Goal: Task Accomplishment & Management: Use online tool/utility

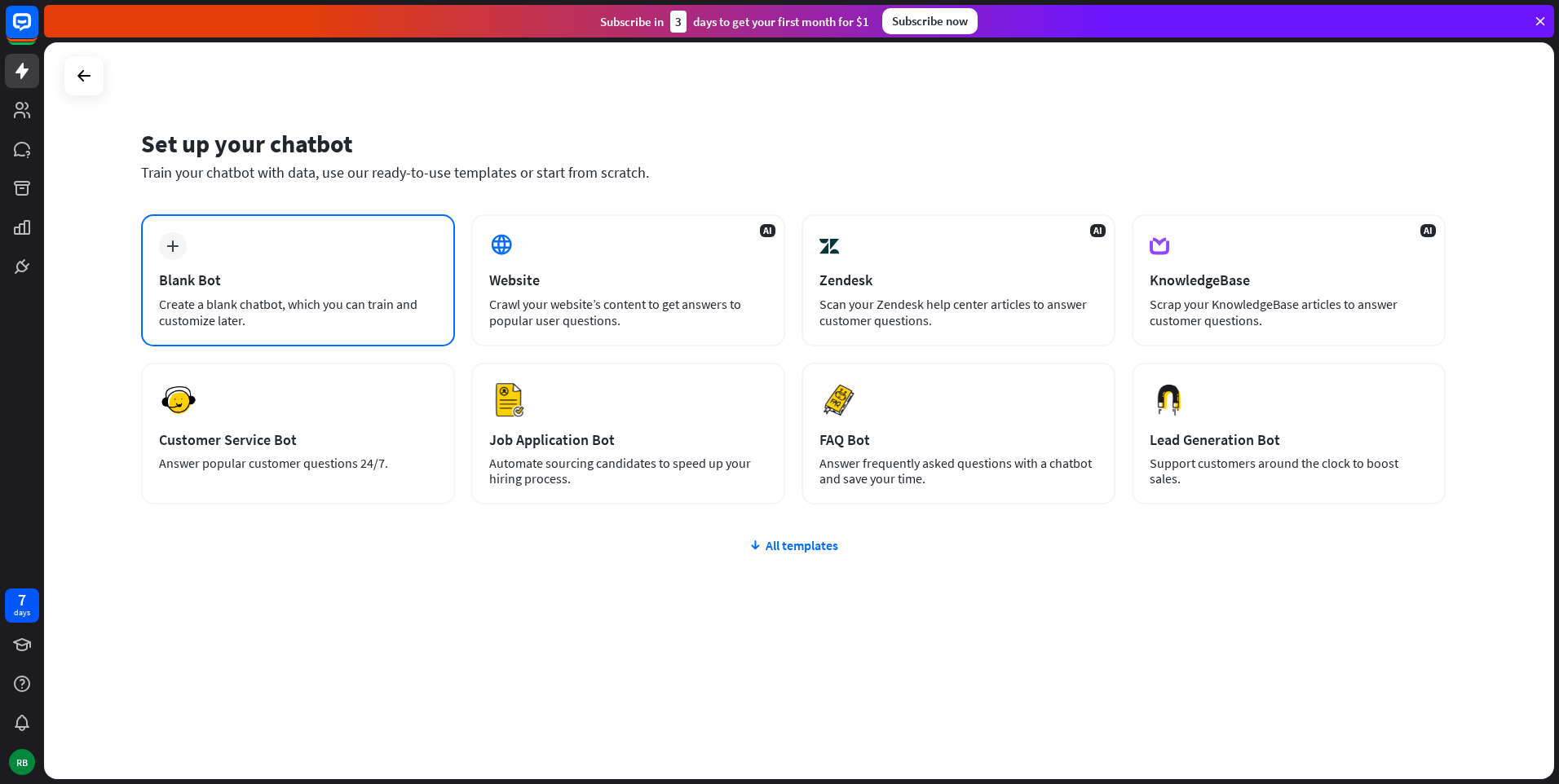
click at [296, 327] on div "Create a blank chatbot, which you can train and customize later." at bounding box center [299, 312] width 278 height 33
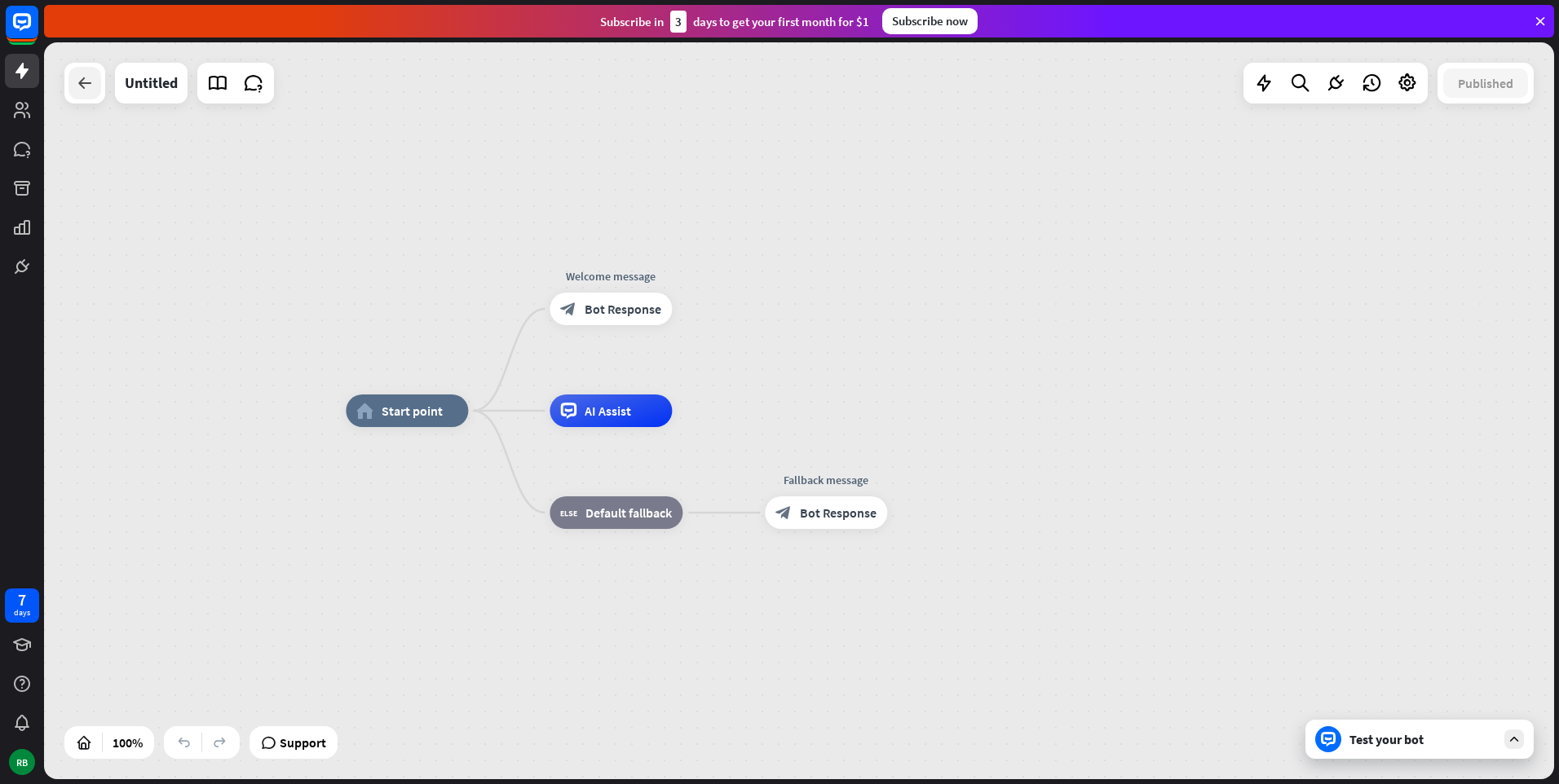
click at [76, 91] on icon at bounding box center [84, 83] width 19 height 19
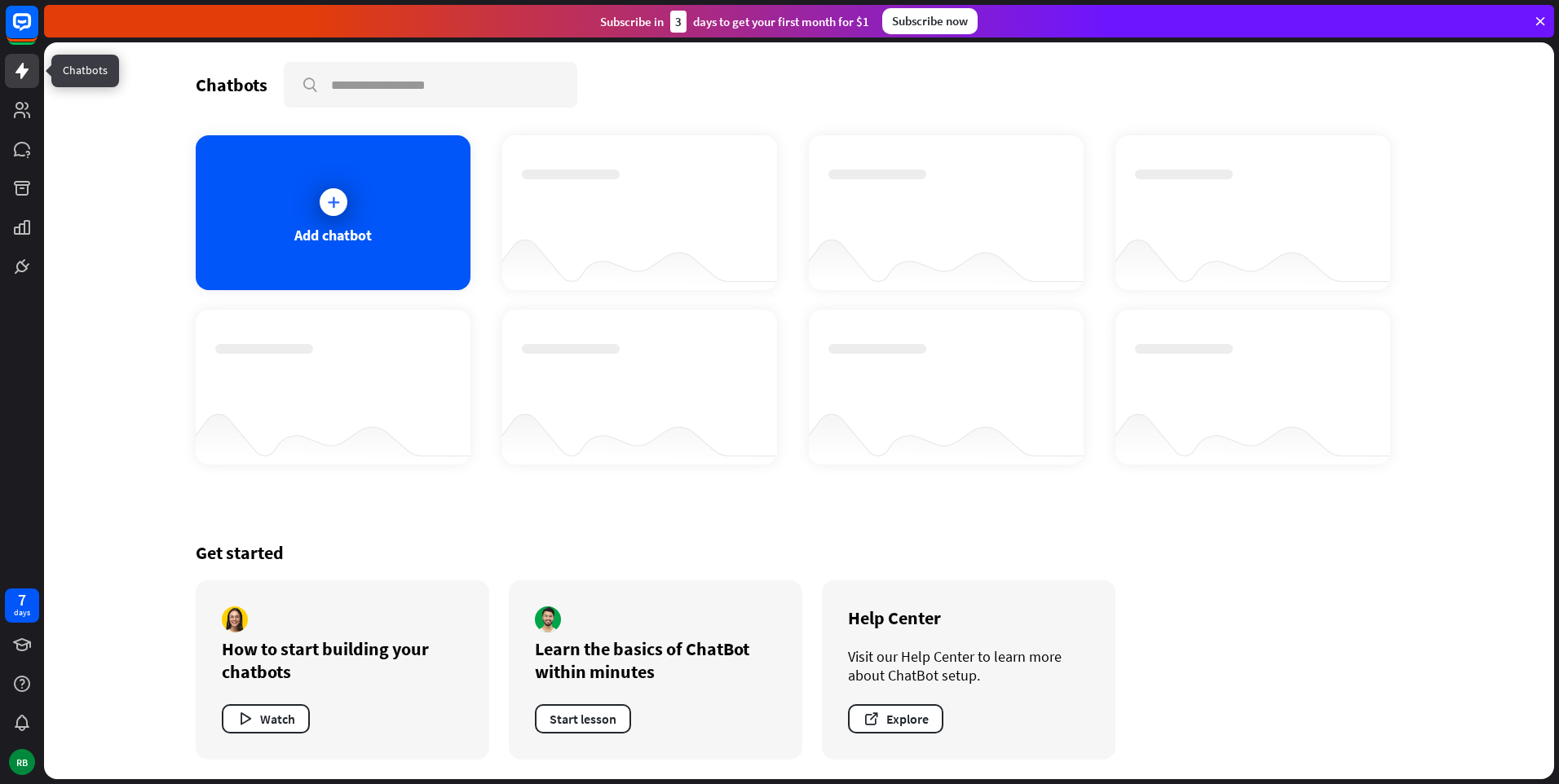
click at [17, 63] on icon at bounding box center [22, 71] width 19 height 19
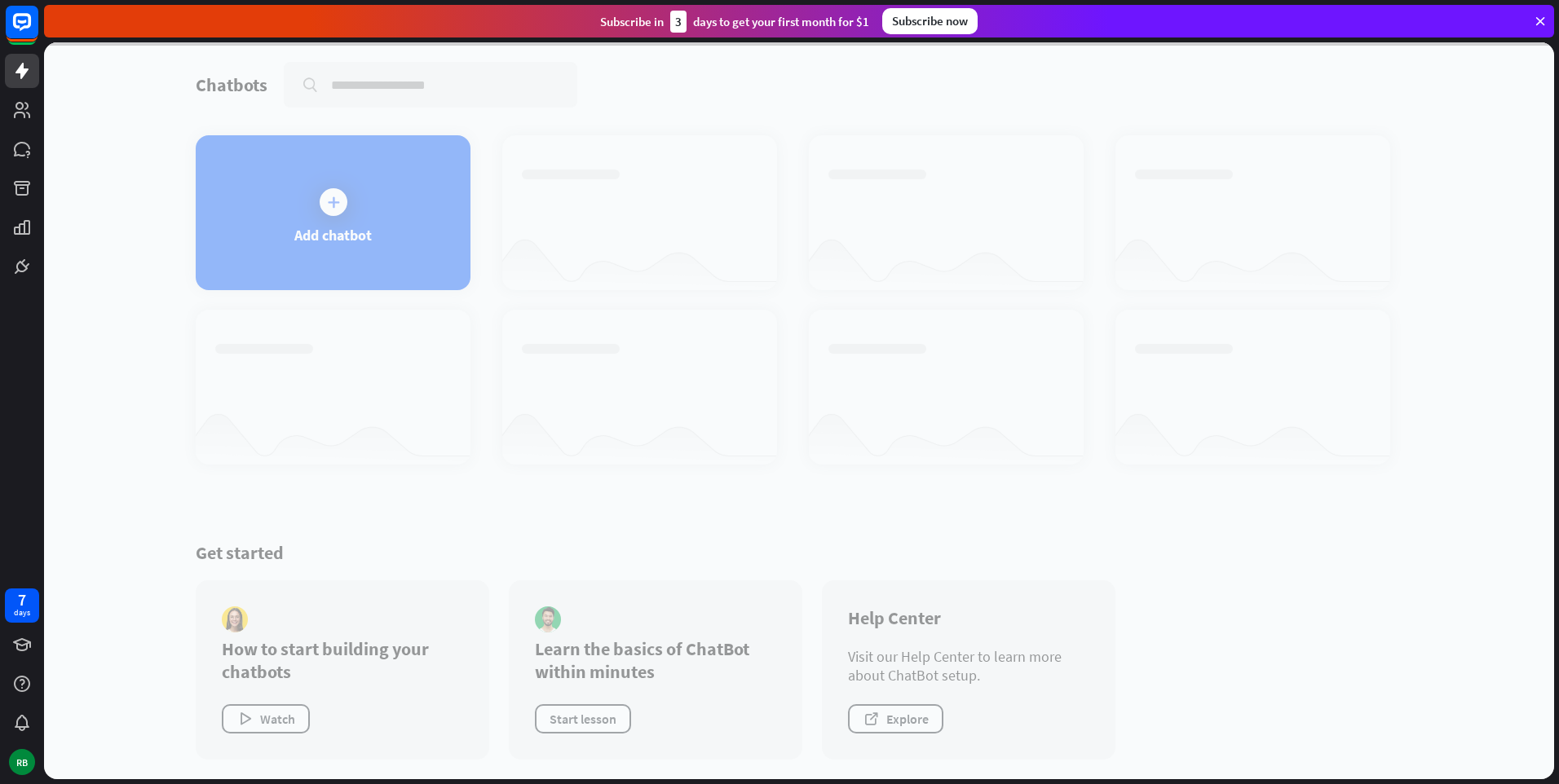
click at [1538, 13] on icon at bounding box center [1540, 20] width 14 height 14
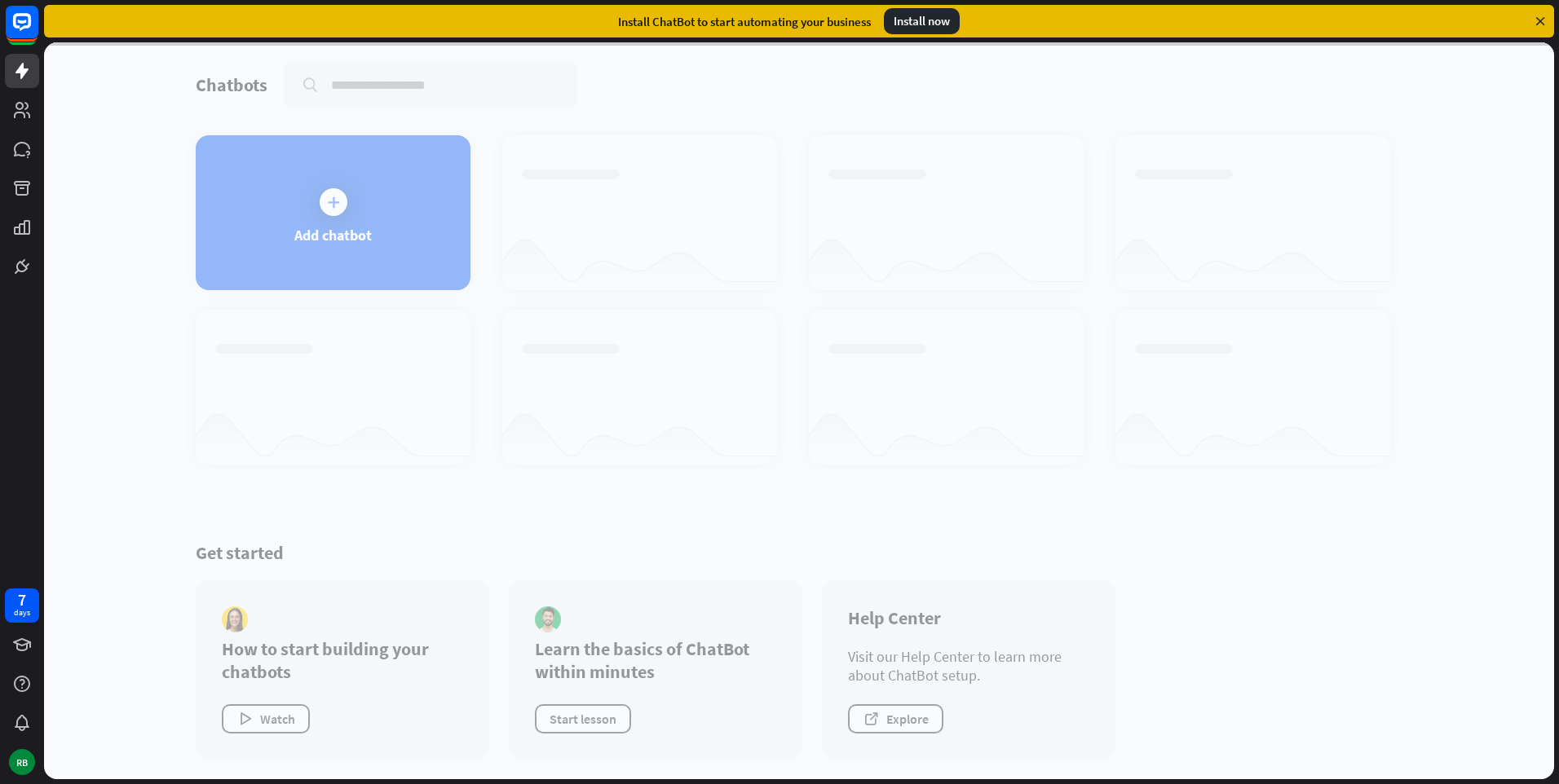
click at [1539, 26] on icon at bounding box center [1540, 20] width 14 height 14
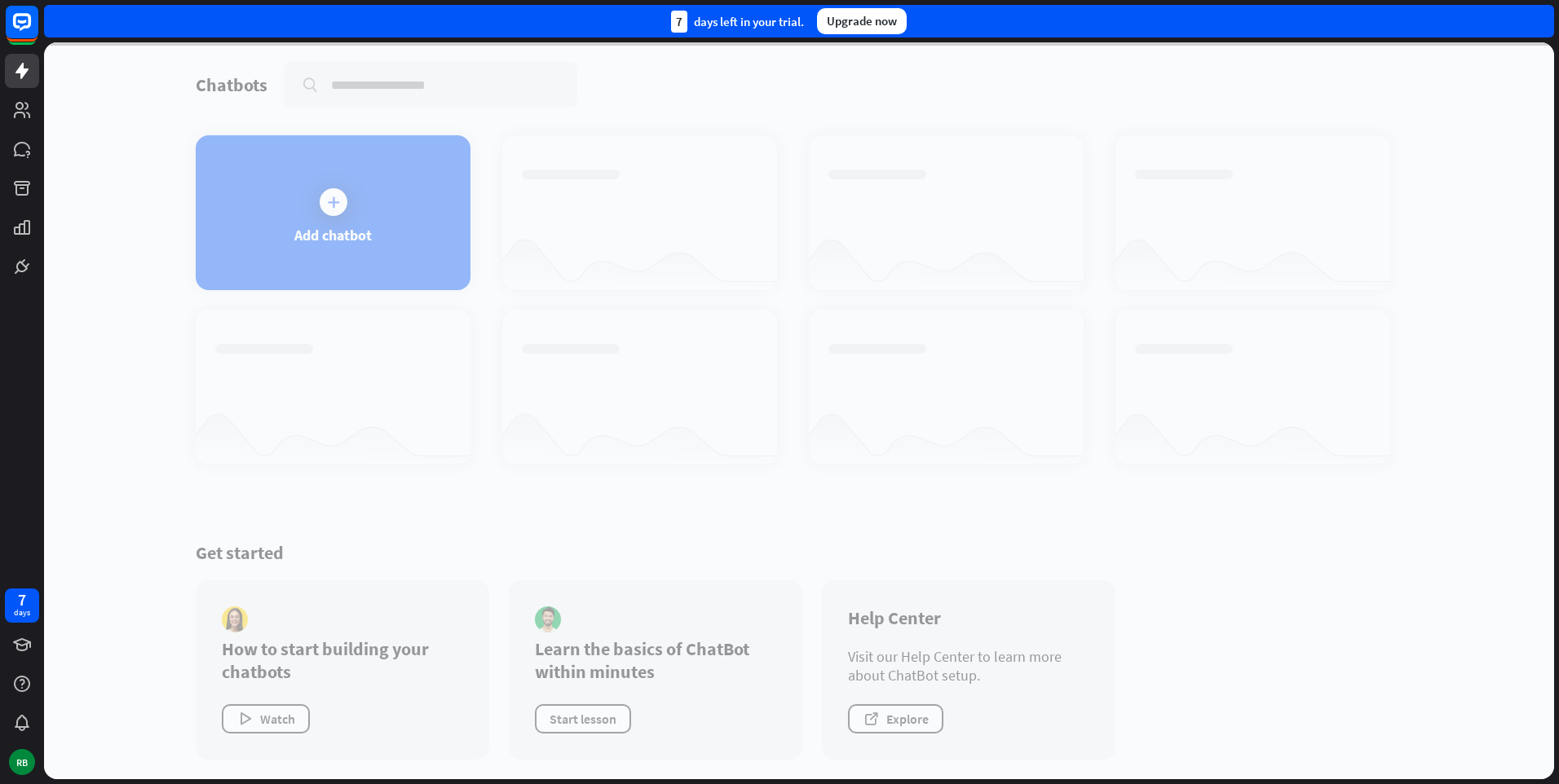
click at [1539, 26] on div "7 days left in your trial. Upgrade now" at bounding box center [799, 21] width 1510 height 33
click at [14, 28] on icon at bounding box center [22, 22] width 19 height 19
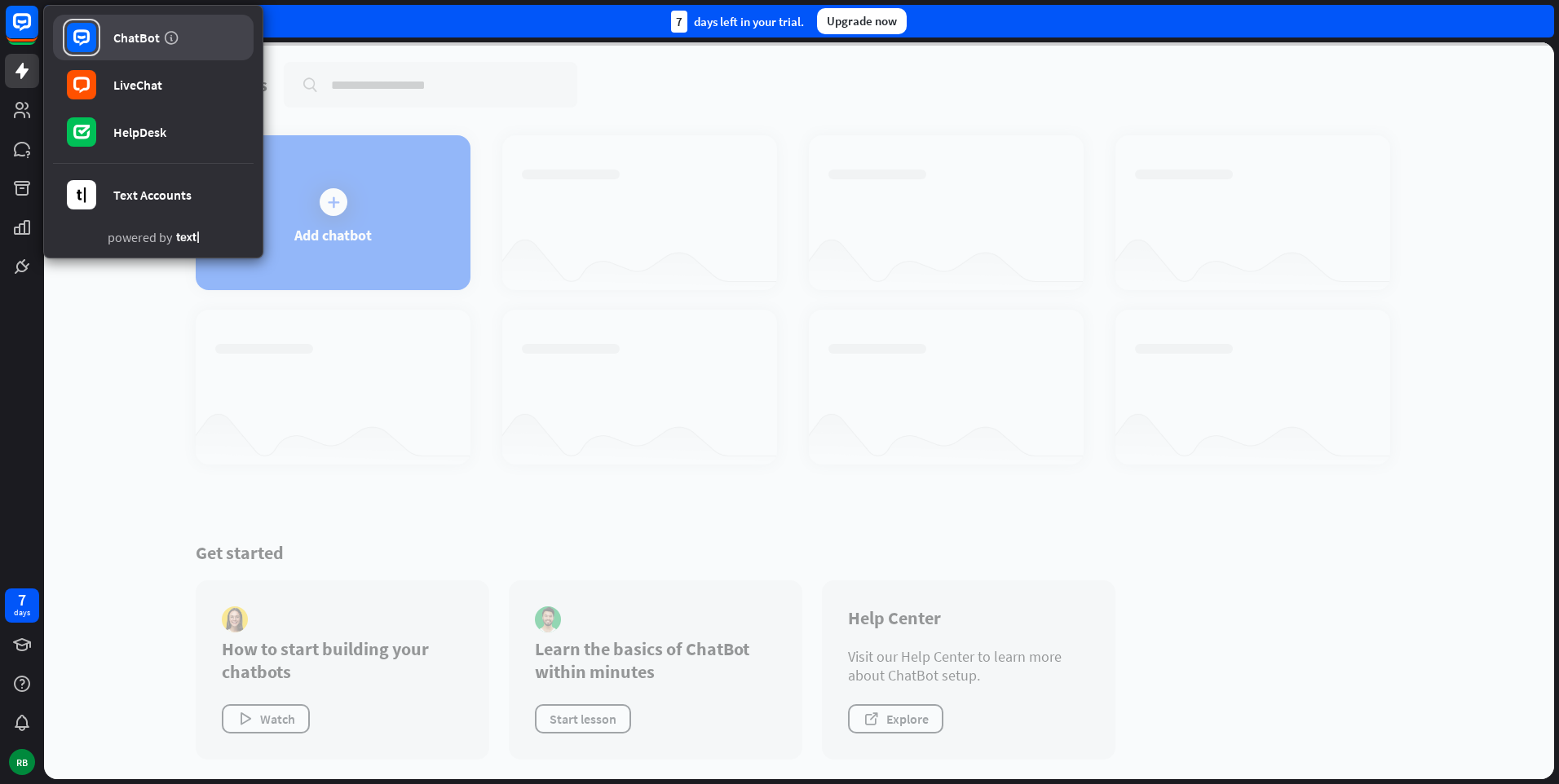
click at [132, 47] on link "ChatBot" at bounding box center [153, 37] width 201 height 46
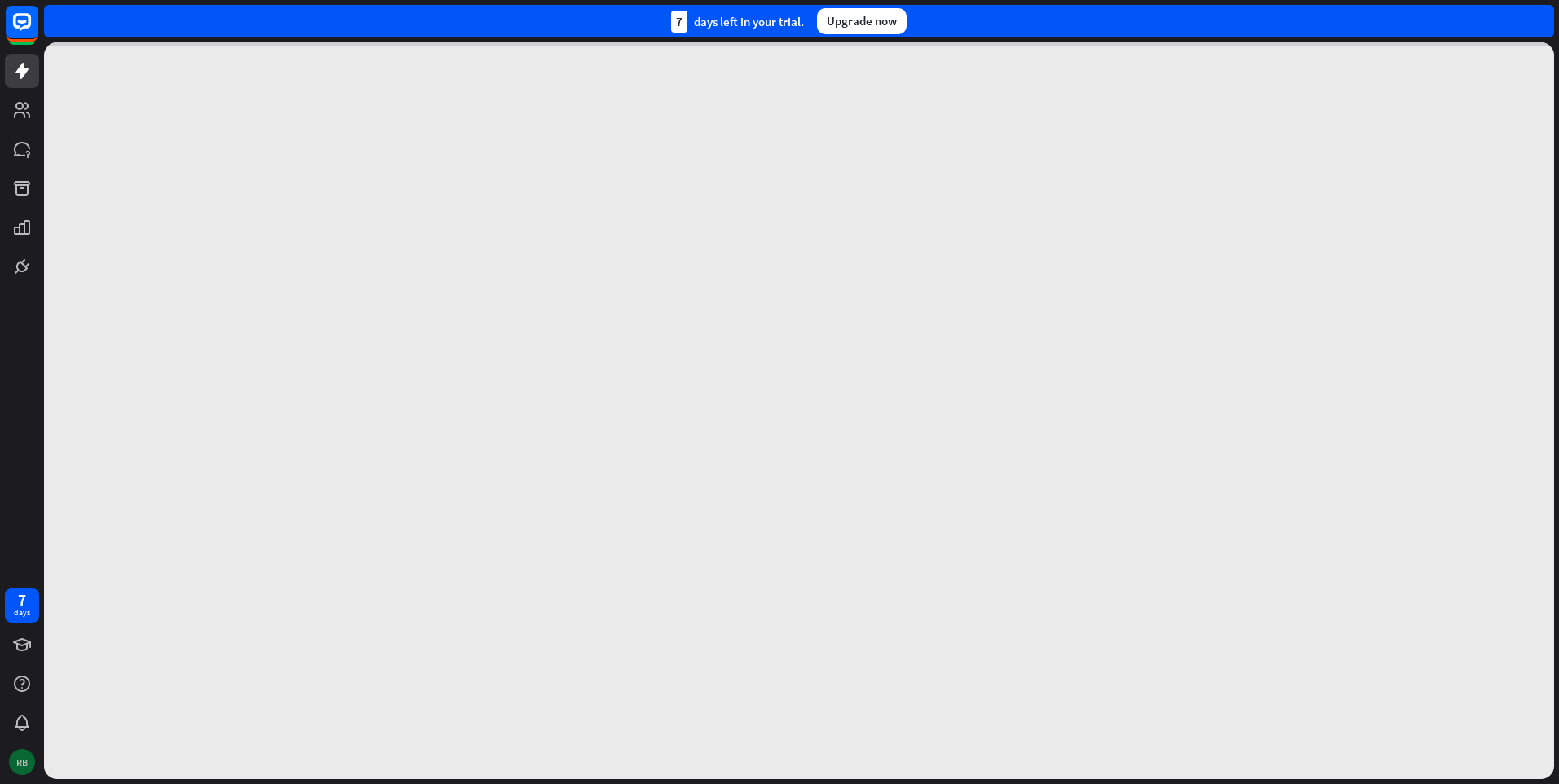
click at [19, 767] on div "RB" at bounding box center [21, 762] width 26 height 26
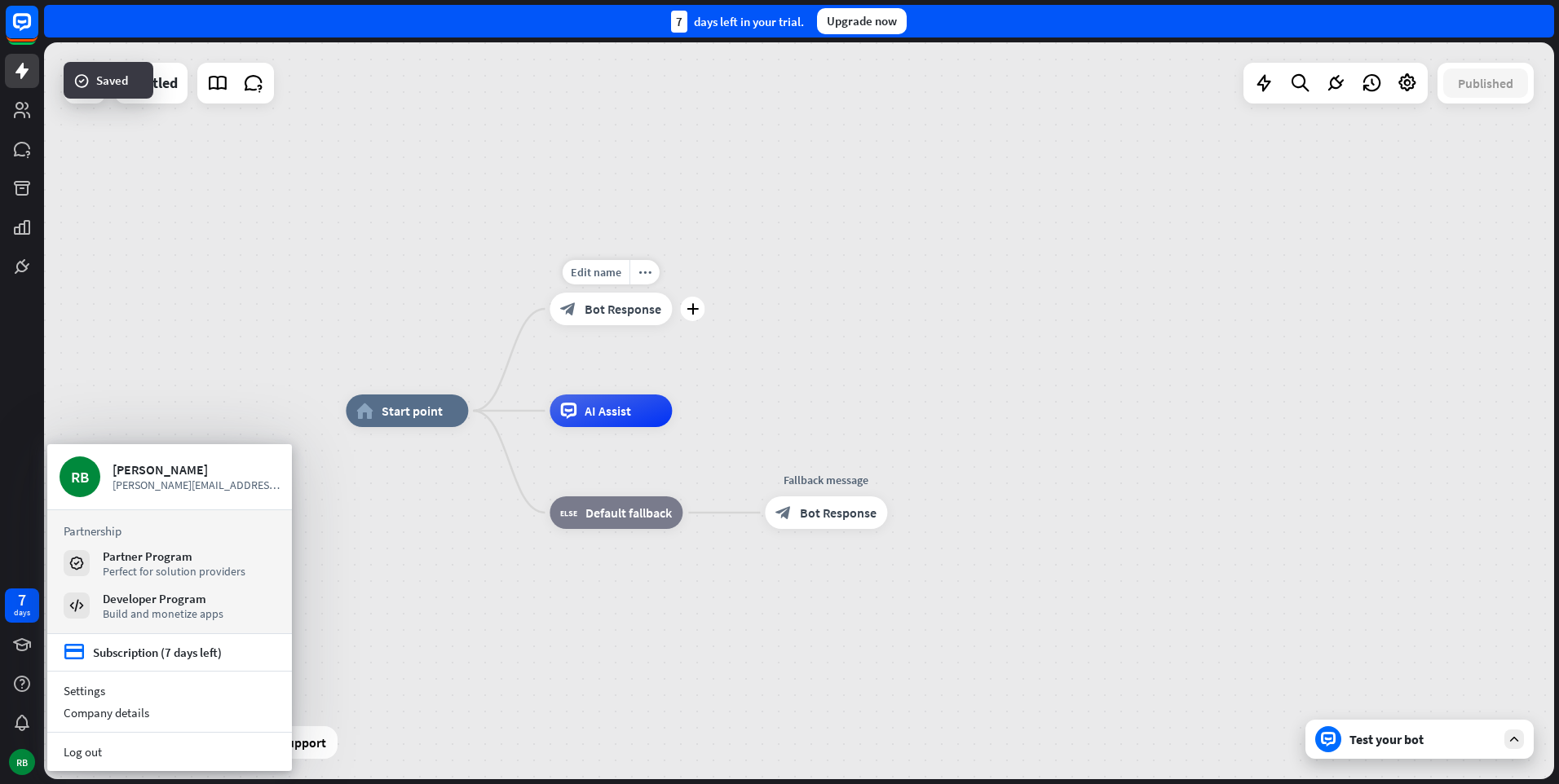
click at [632, 325] on div "Edit name more_horiz plus Welcome message block_bot_response Bot Response" at bounding box center [611, 309] width 122 height 33
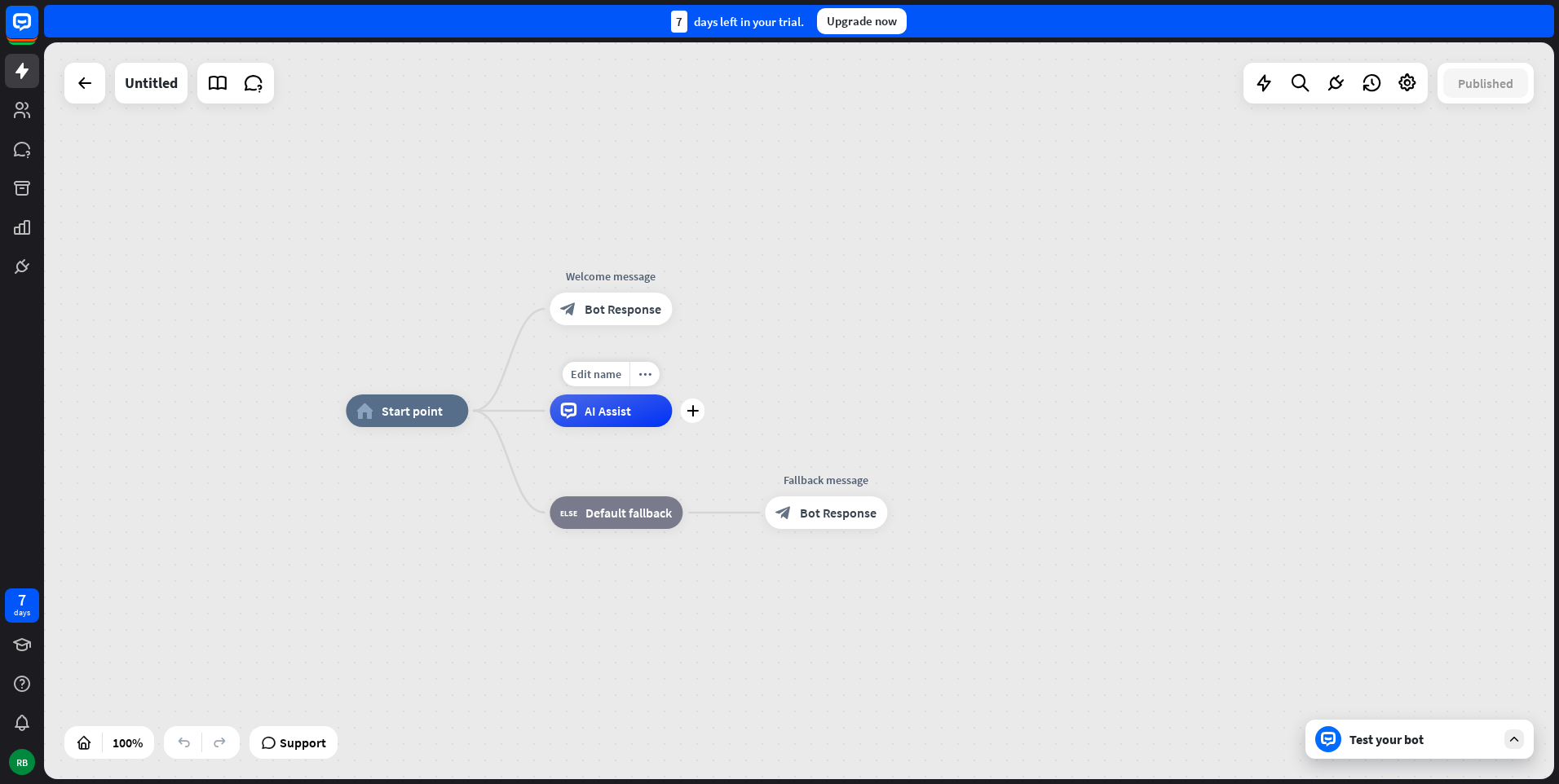
click at [598, 427] on div "Edit name more_horiz plus AI Assist" at bounding box center [611, 411] width 122 height 33
click at [613, 313] on span "Bot Response" at bounding box center [623, 308] width 77 height 16
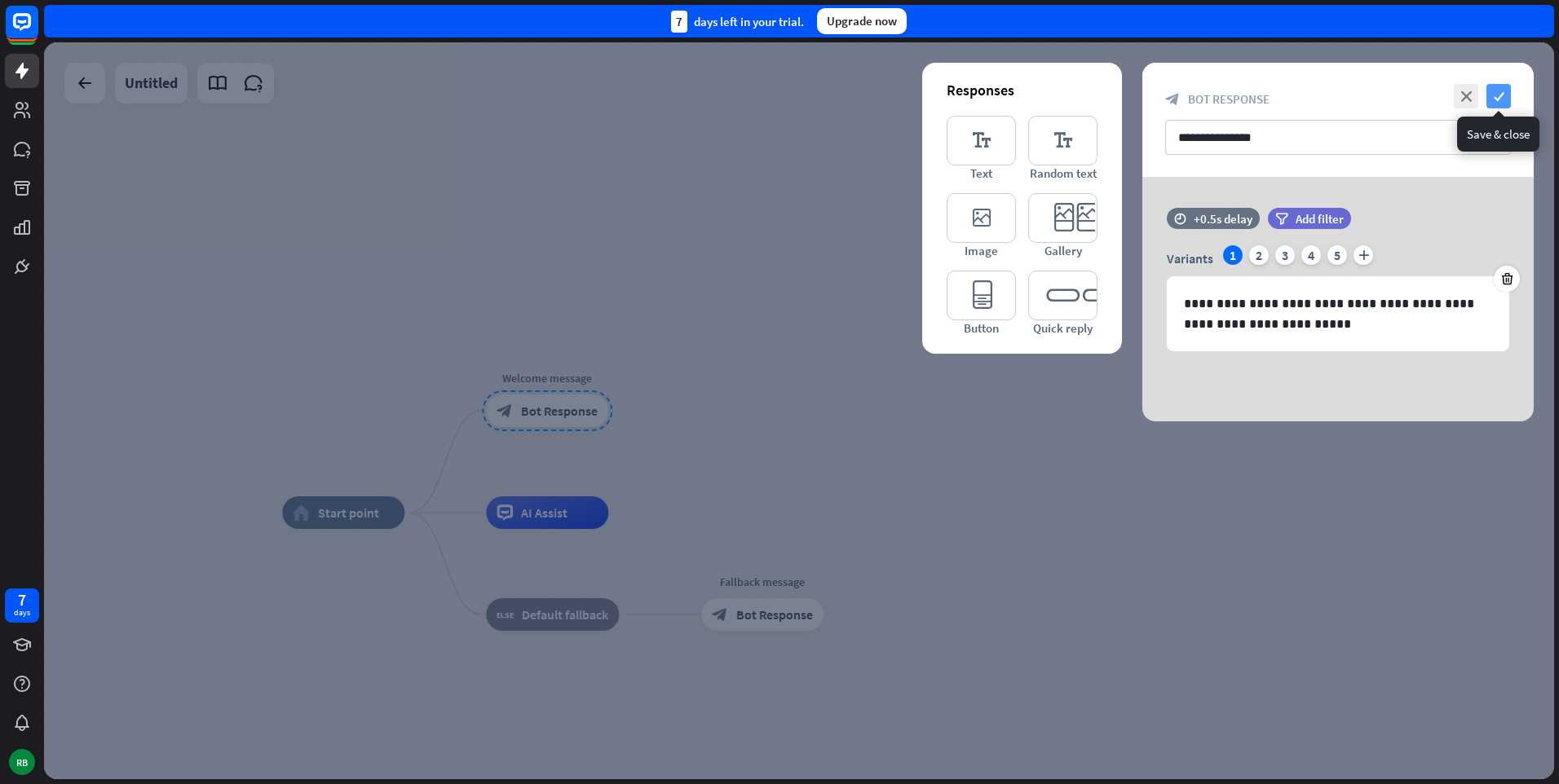
click at [1499, 101] on icon "check" at bounding box center [1499, 95] width 24 height 24
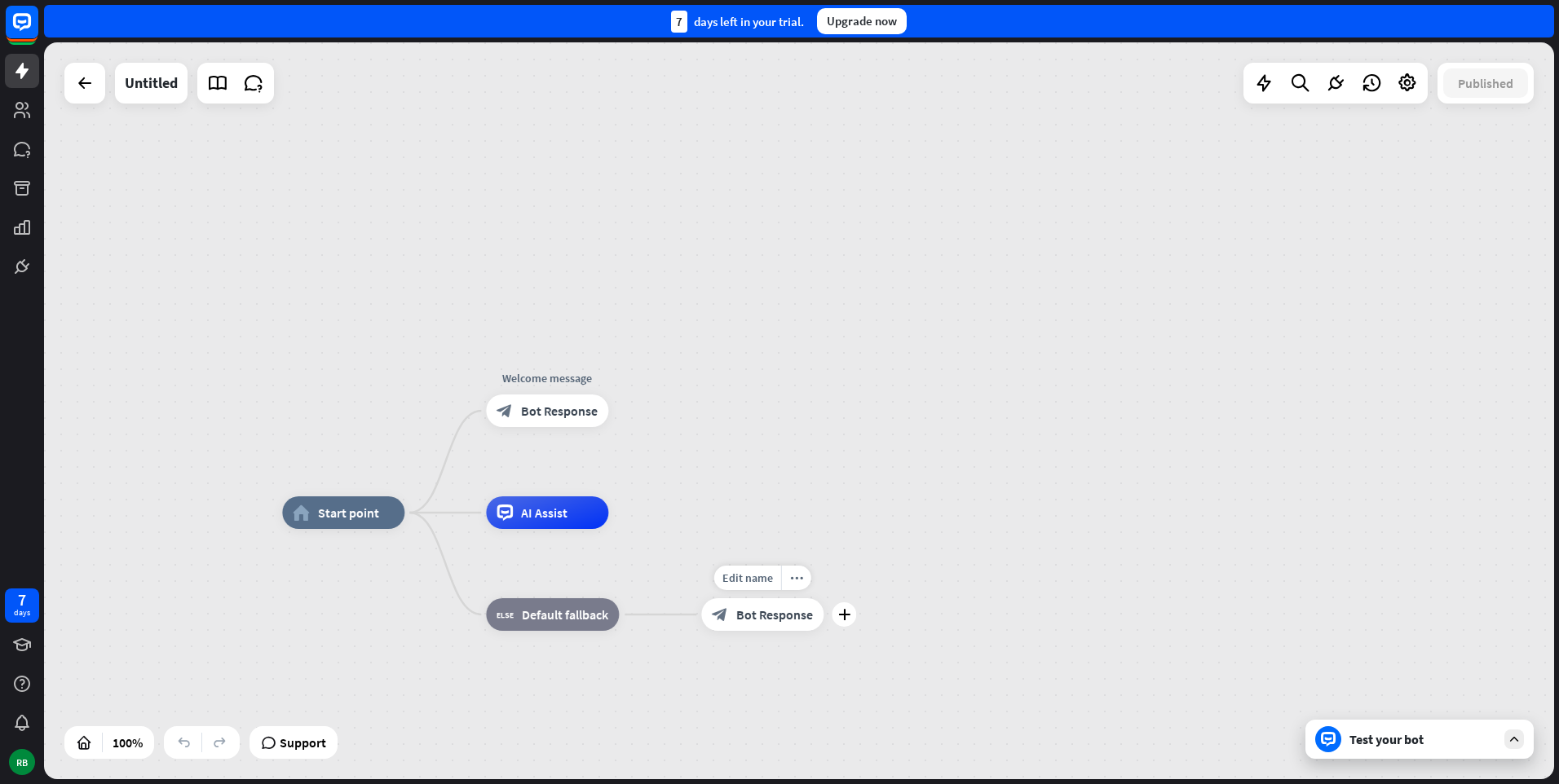
click at [787, 604] on div "block_bot_response Bot Response" at bounding box center [762, 615] width 122 height 33
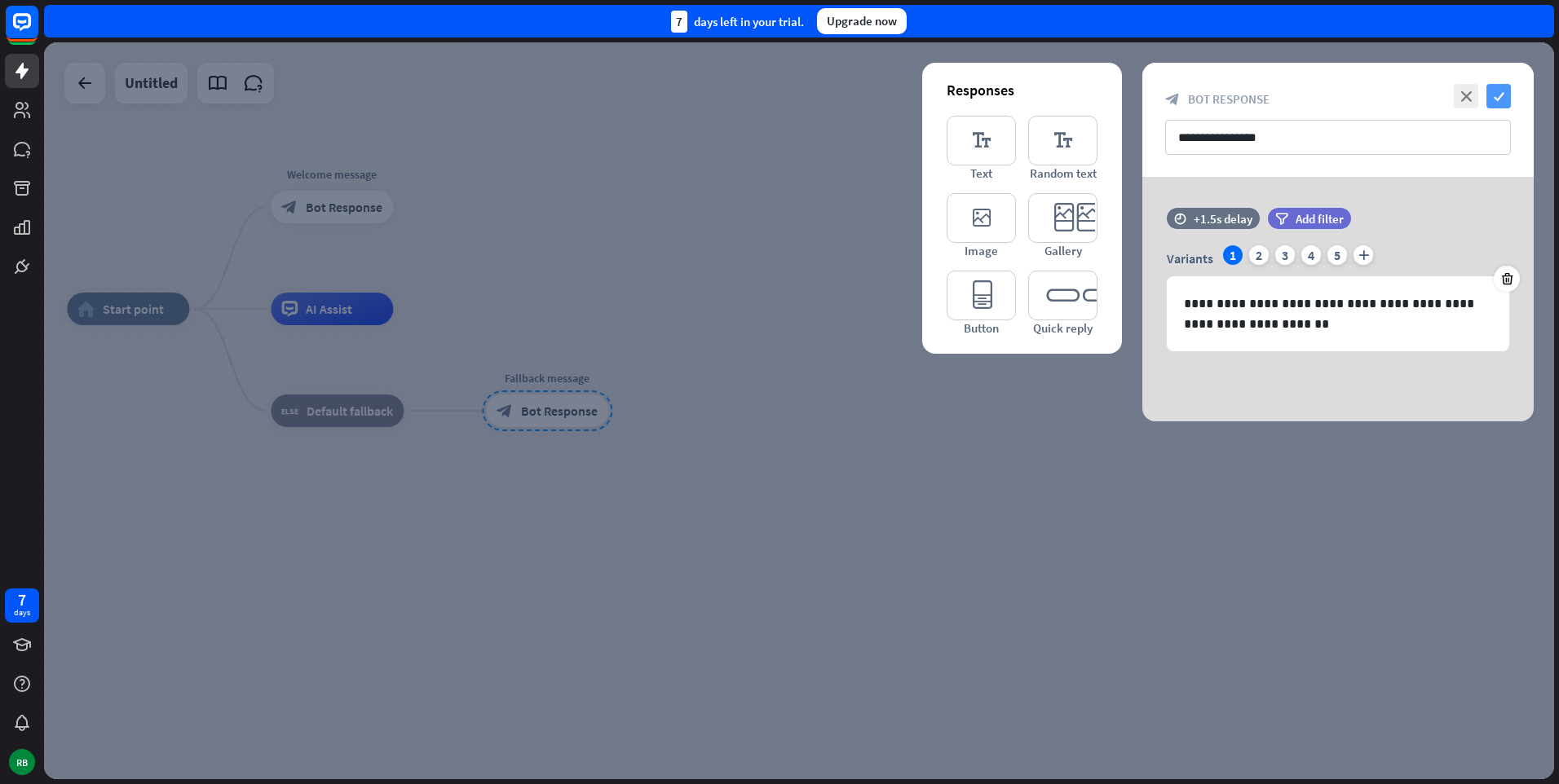
click at [1509, 102] on icon "check" at bounding box center [1499, 95] width 24 height 24
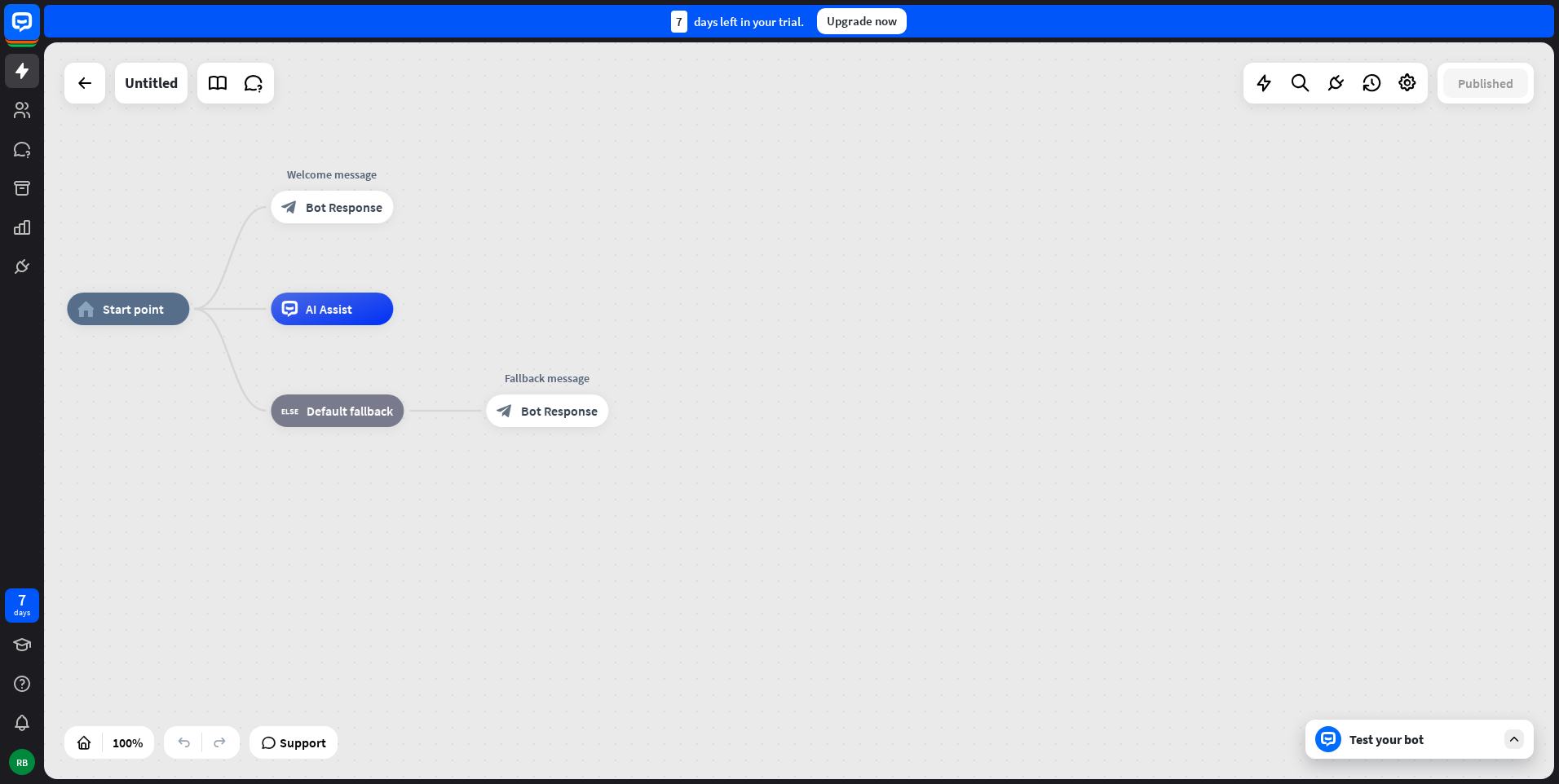
click at [14, 33] on rect at bounding box center [21, 21] width 36 height 36
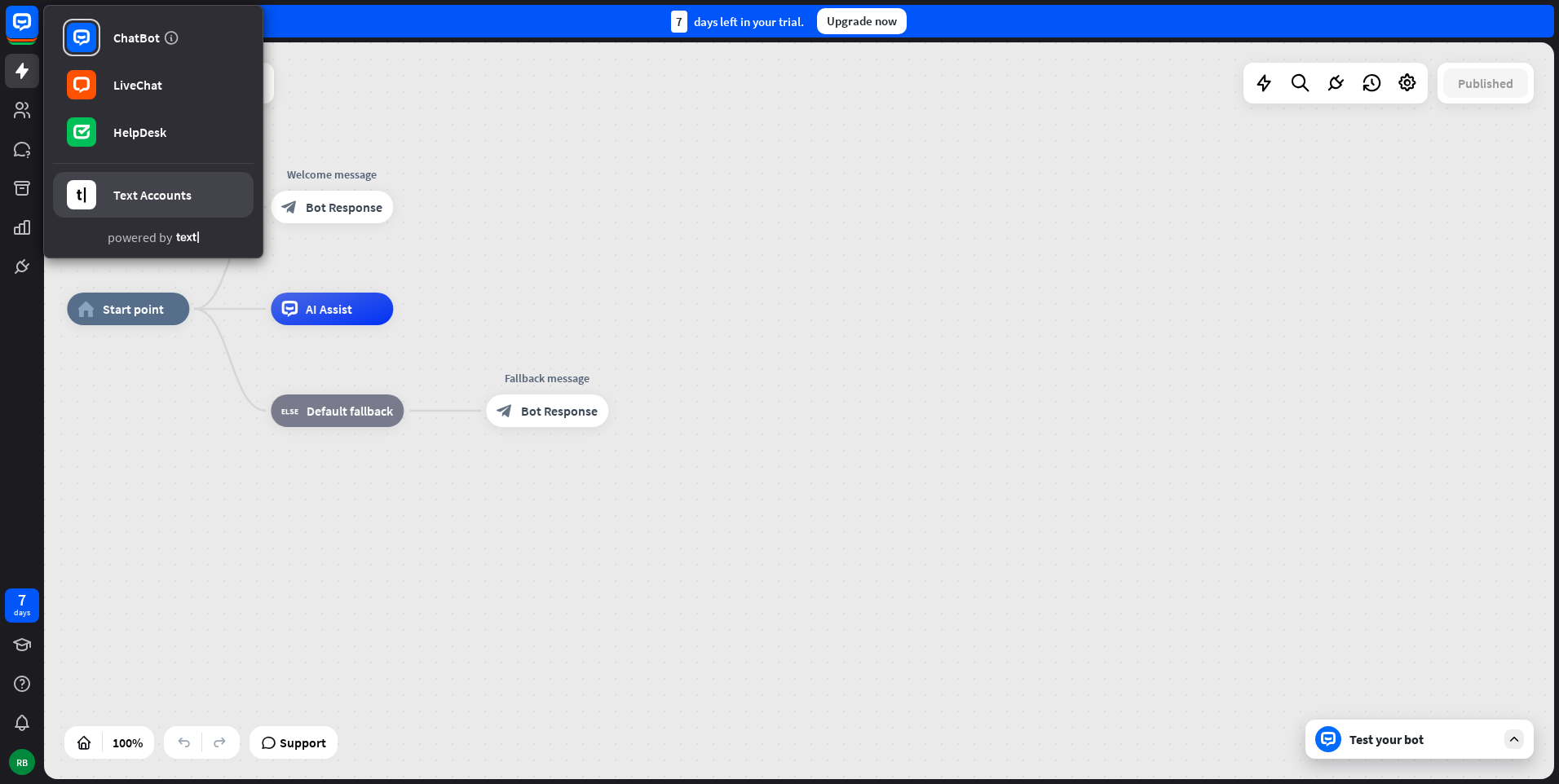
click at [117, 184] on link "Text Accounts" at bounding box center [153, 195] width 201 height 46
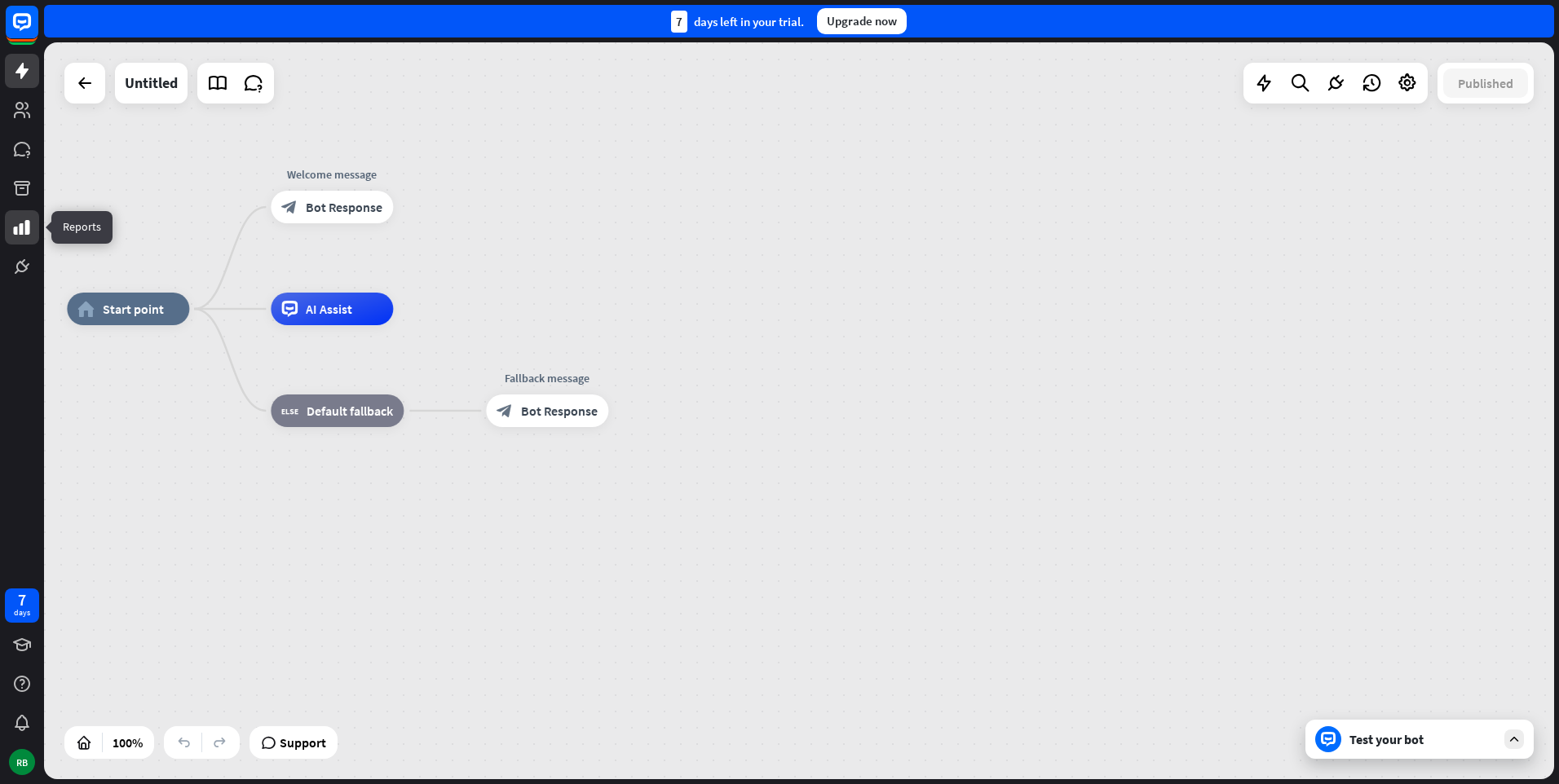
click at [18, 214] on link at bounding box center [22, 227] width 35 height 35
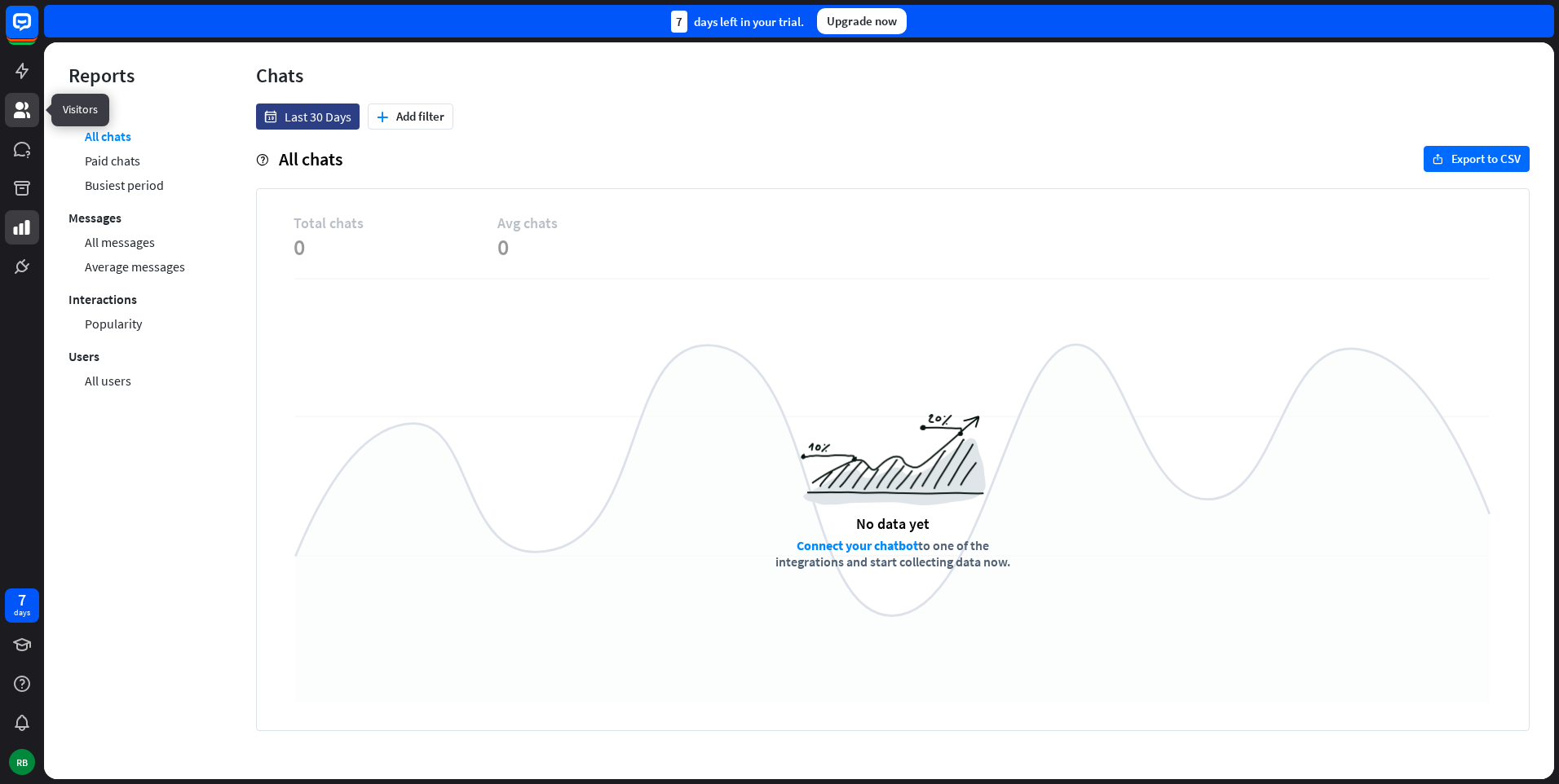
click at [22, 118] on icon at bounding box center [21, 109] width 16 height 16
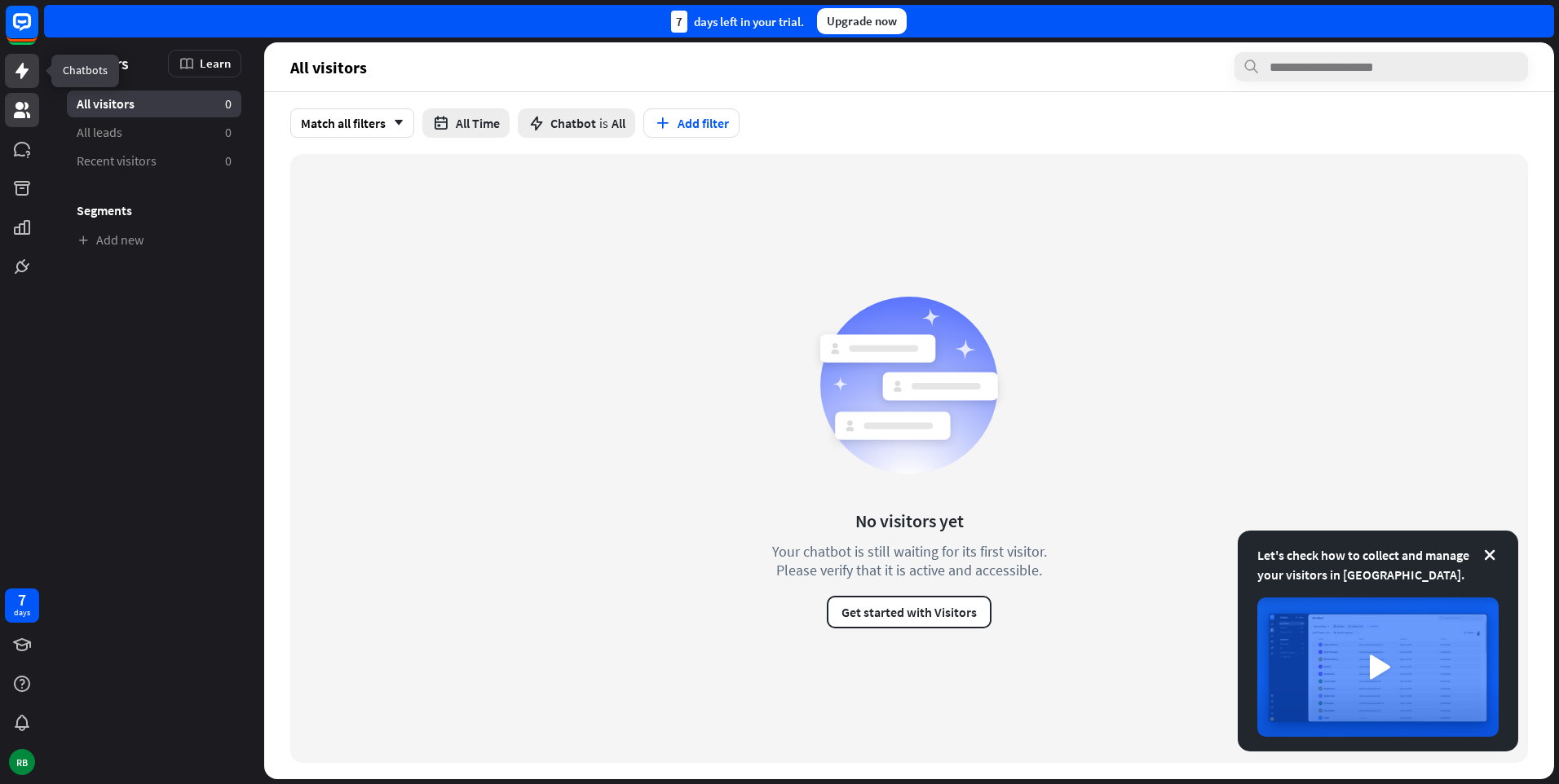
click at [28, 82] on link at bounding box center [22, 71] width 35 height 35
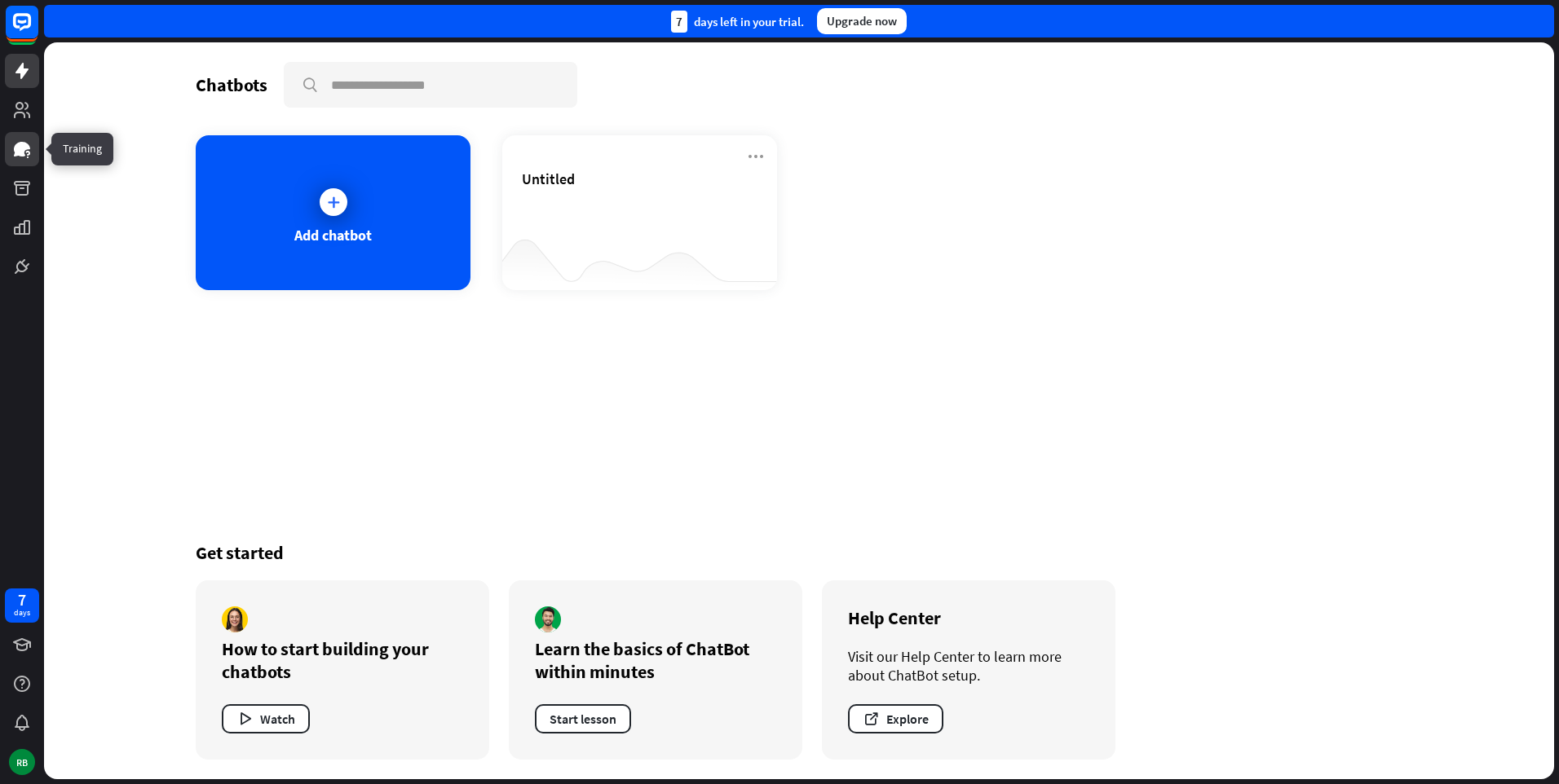
click at [28, 140] on icon at bounding box center [22, 149] width 19 height 19
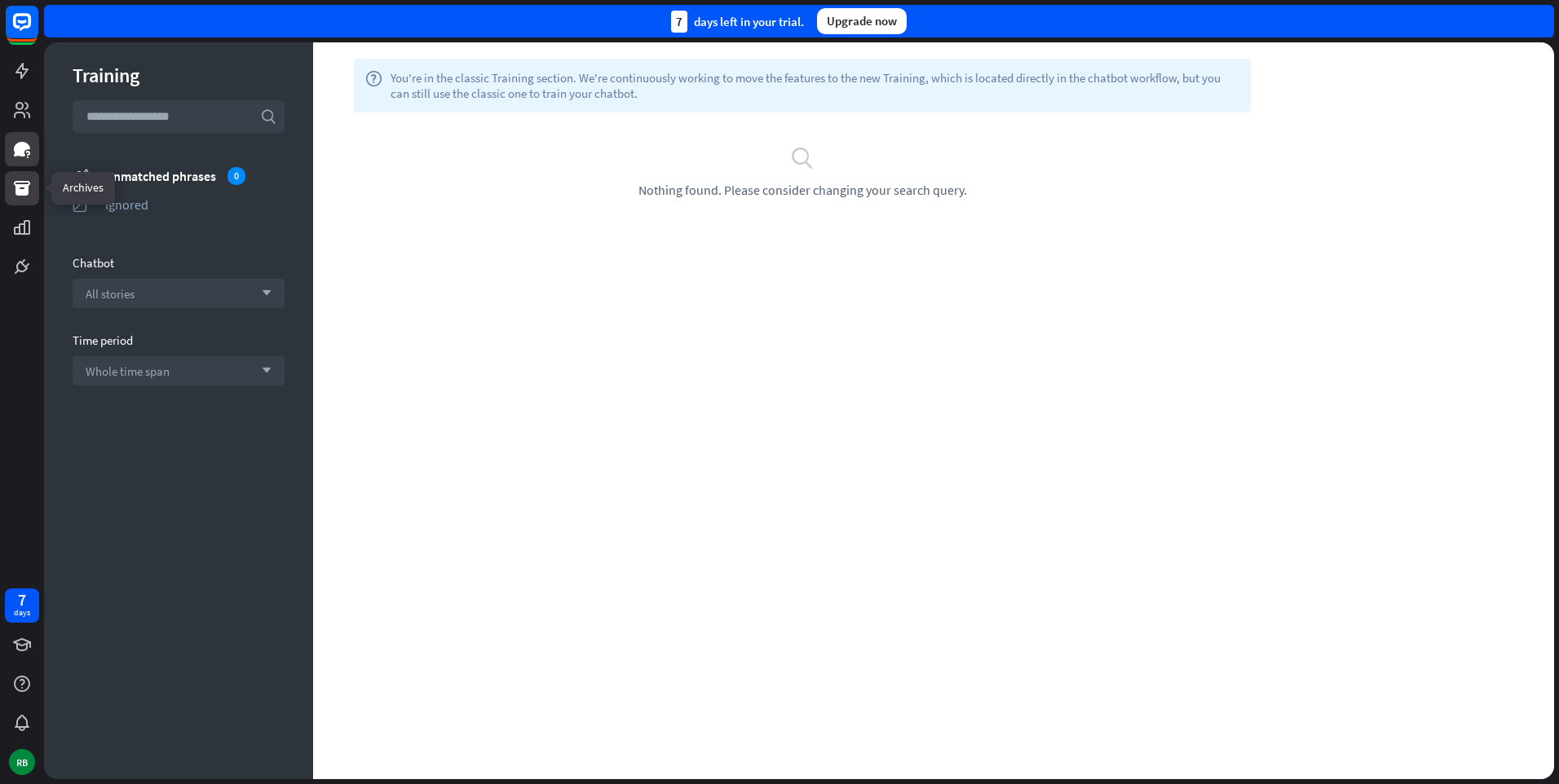
click at [25, 204] on link at bounding box center [22, 188] width 35 height 35
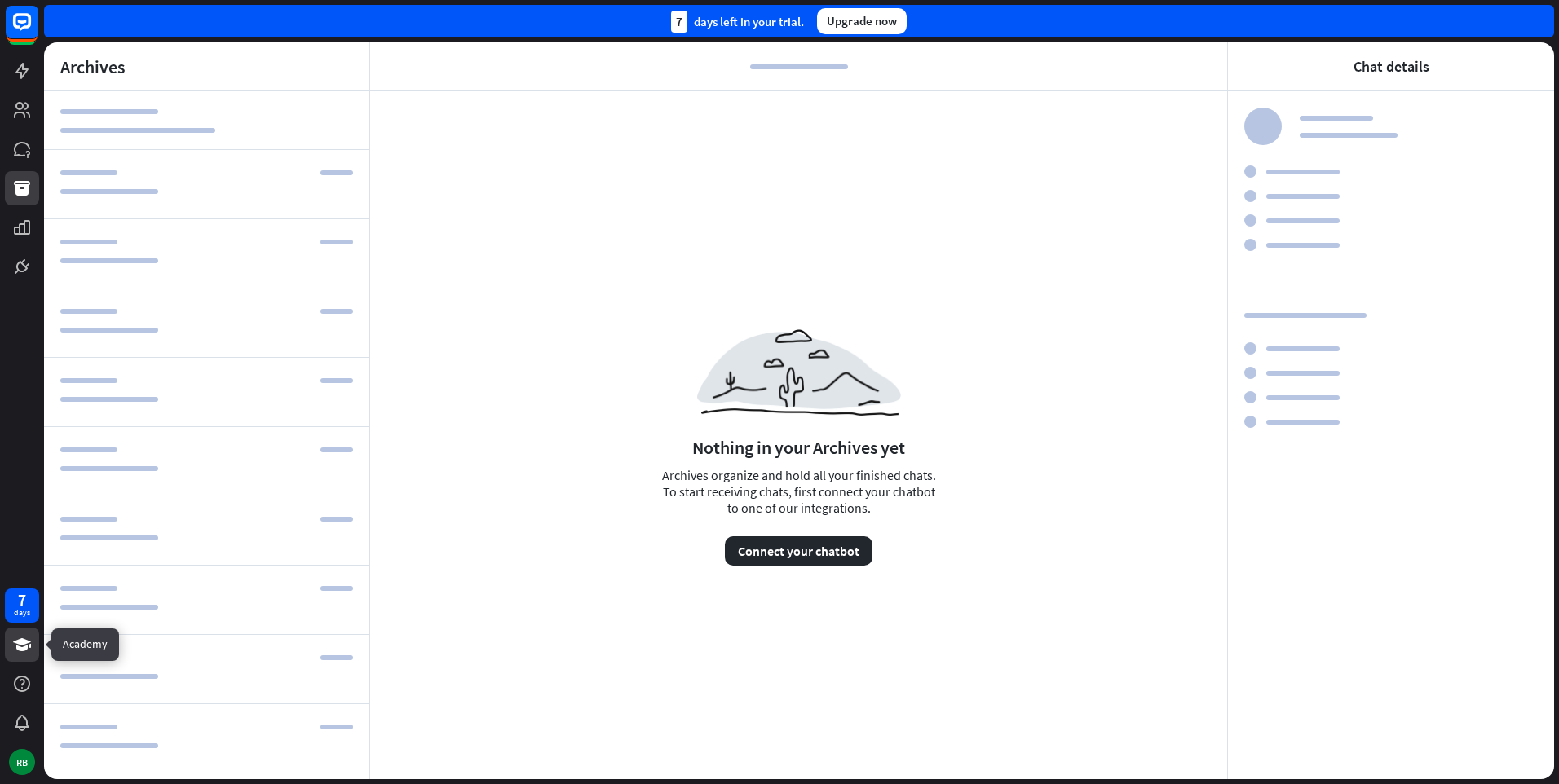
click at [19, 648] on icon at bounding box center [22, 645] width 18 height 13
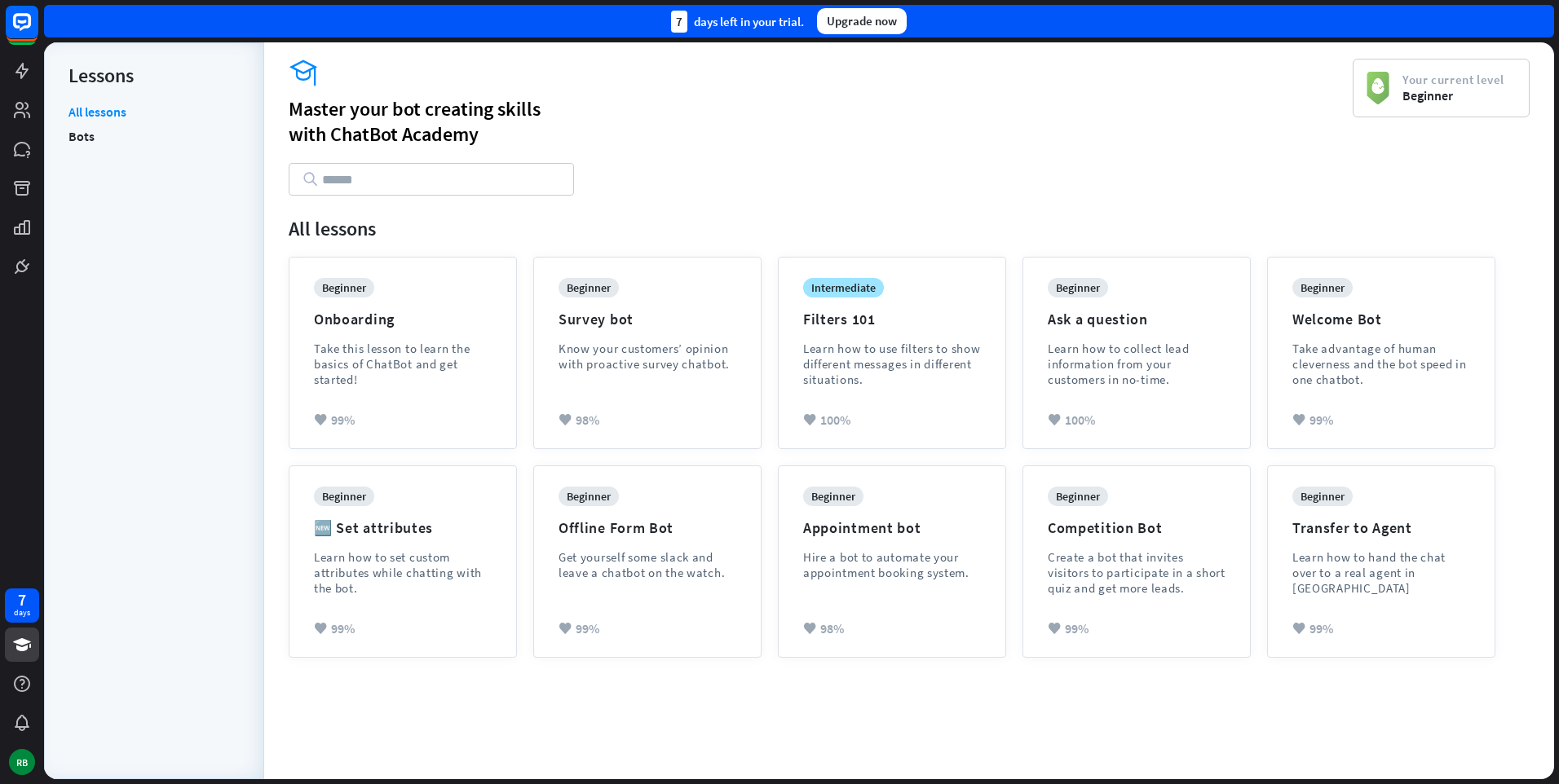
click at [164, 275] on div "All lessons Bots" at bounding box center [154, 433] width 171 height 659
